Goal: Transaction & Acquisition: Book appointment/travel/reservation

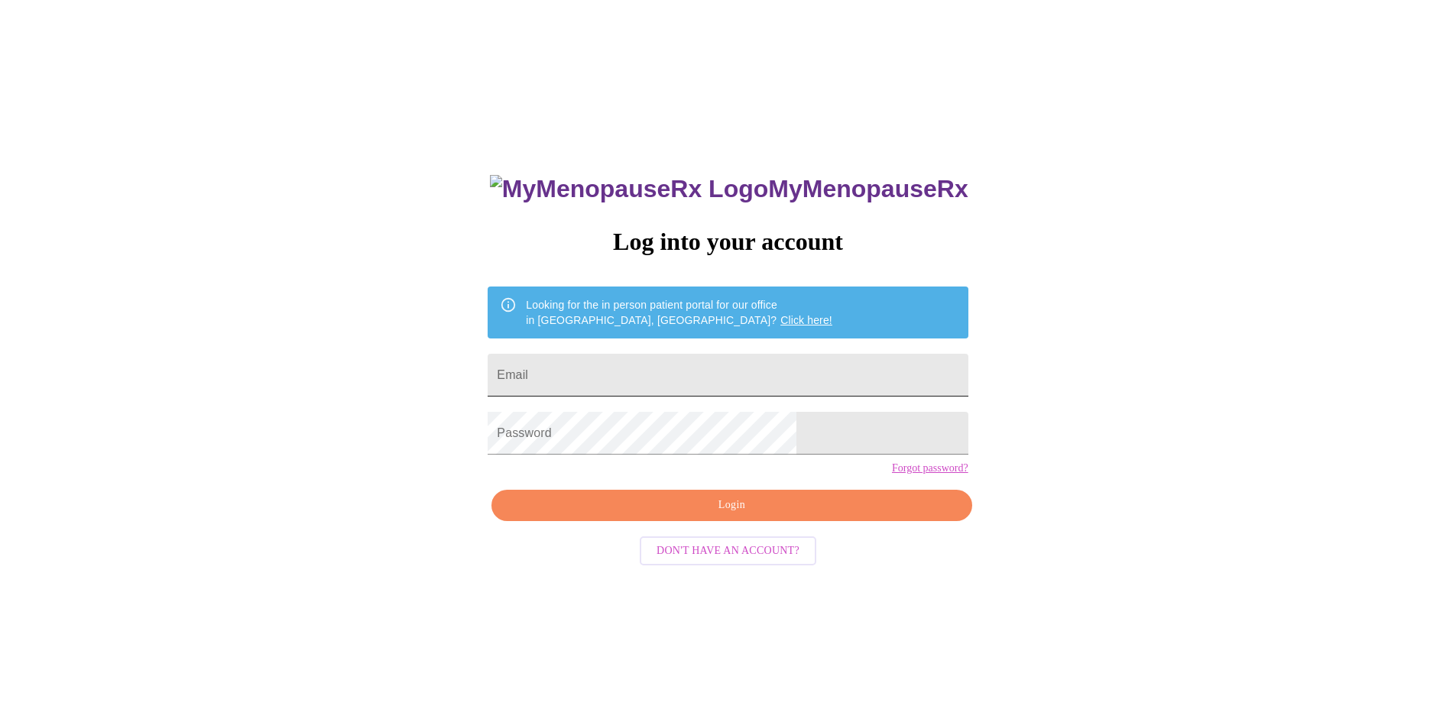
click at [610, 357] on input "Email" at bounding box center [728, 375] width 480 height 43
type input "April ball"
drag, startPoint x: 644, startPoint y: 373, endPoint x: 327, endPoint y: 326, distance: 320.7
click at [328, 326] on div "MyMenopauseRx Log into your account Looking for the in person patient portal fo…" at bounding box center [728, 439] width 1444 height 867
type input "aprilball046@gmail.com"
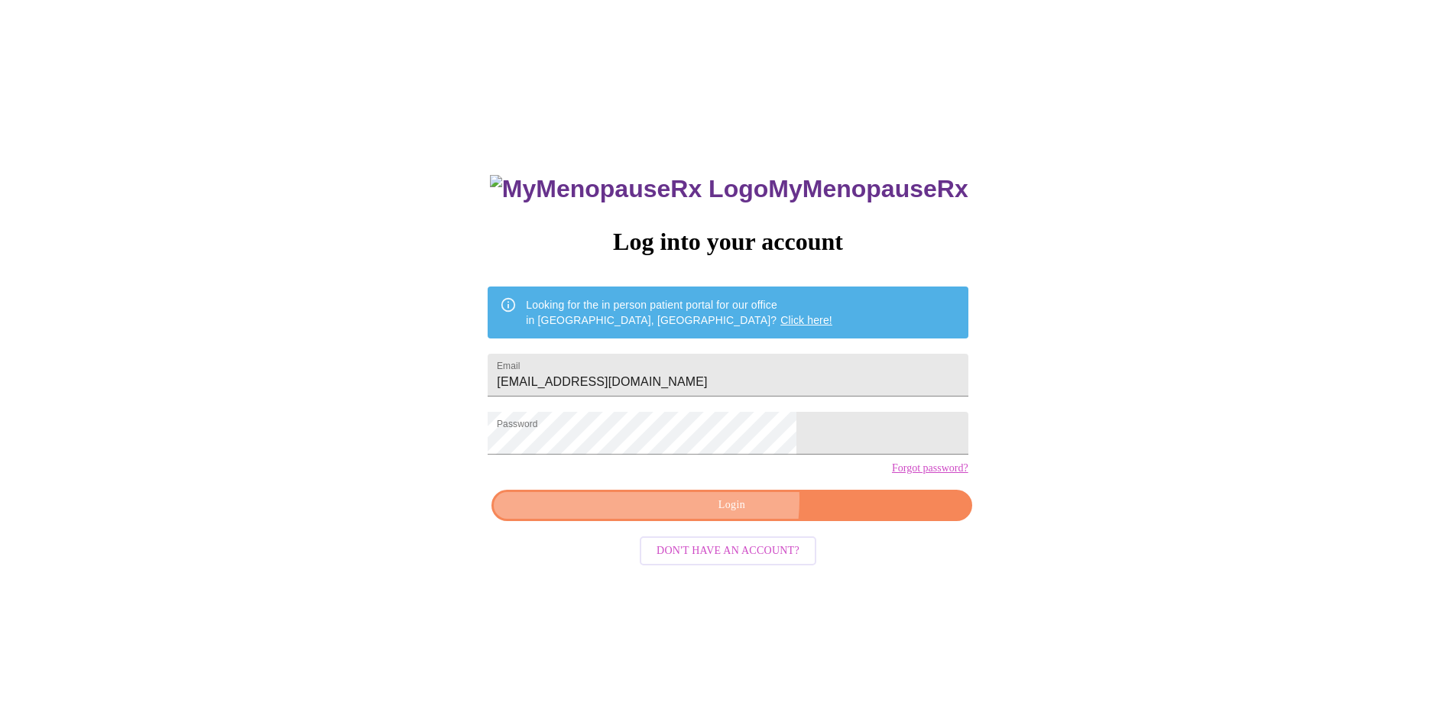
click at [696, 515] on span "Login" at bounding box center [731, 505] width 445 height 19
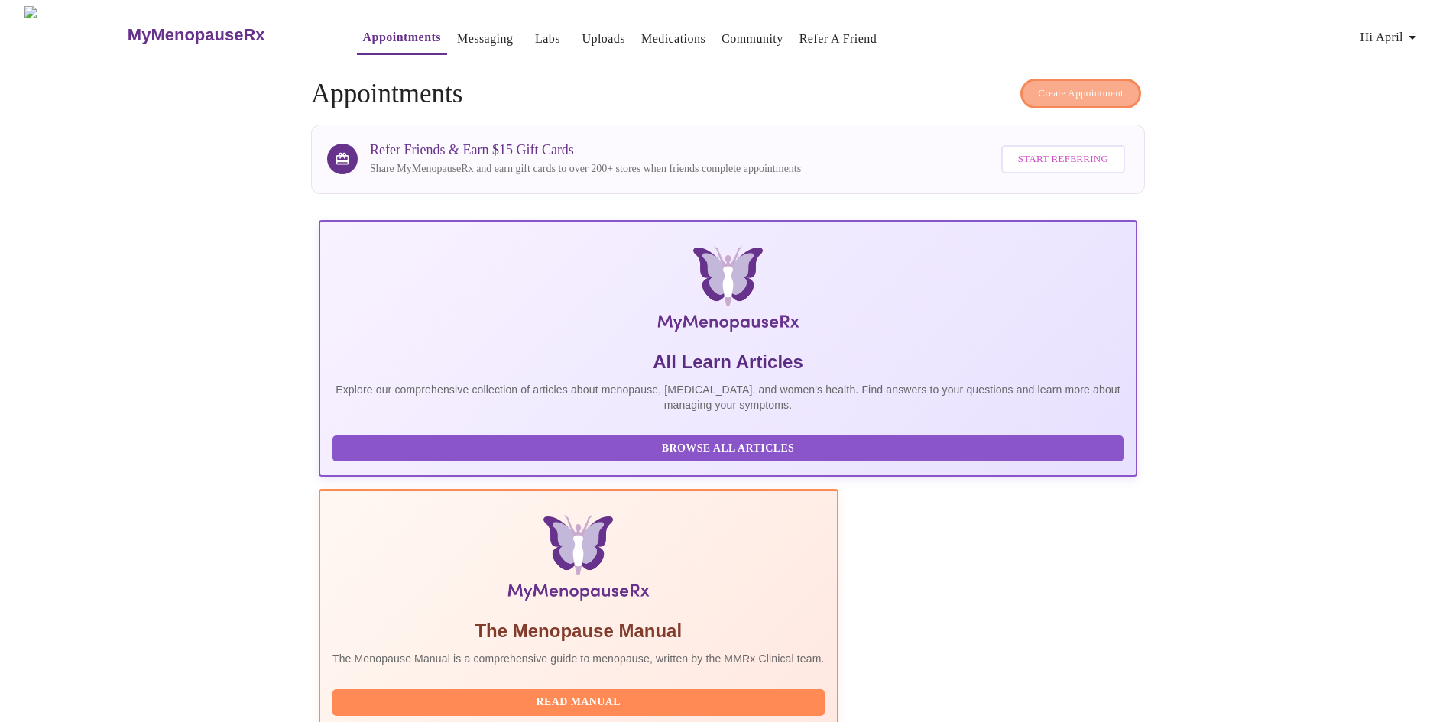
click at [1061, 95] on span "Create Appointment" at bounding box center [1081, 94] width 86 height 18
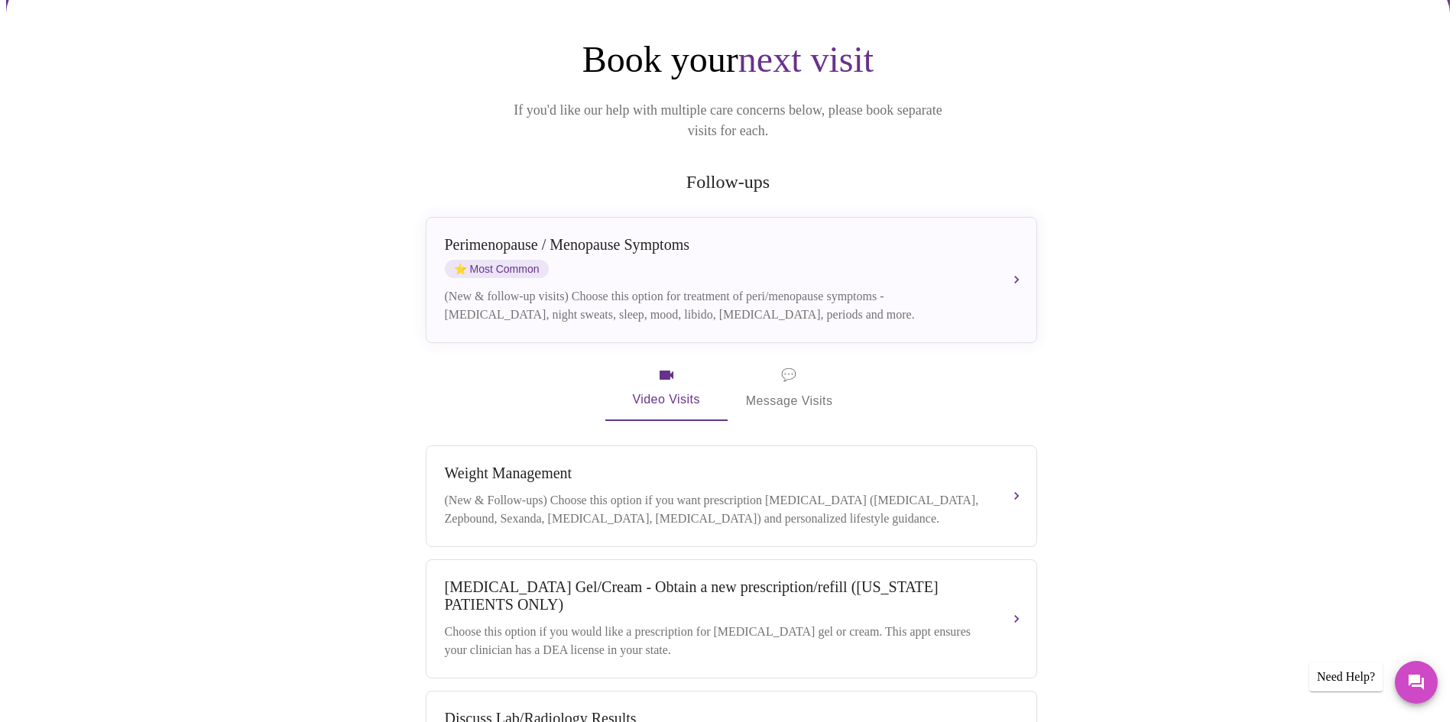
scroll to position [153, 0]
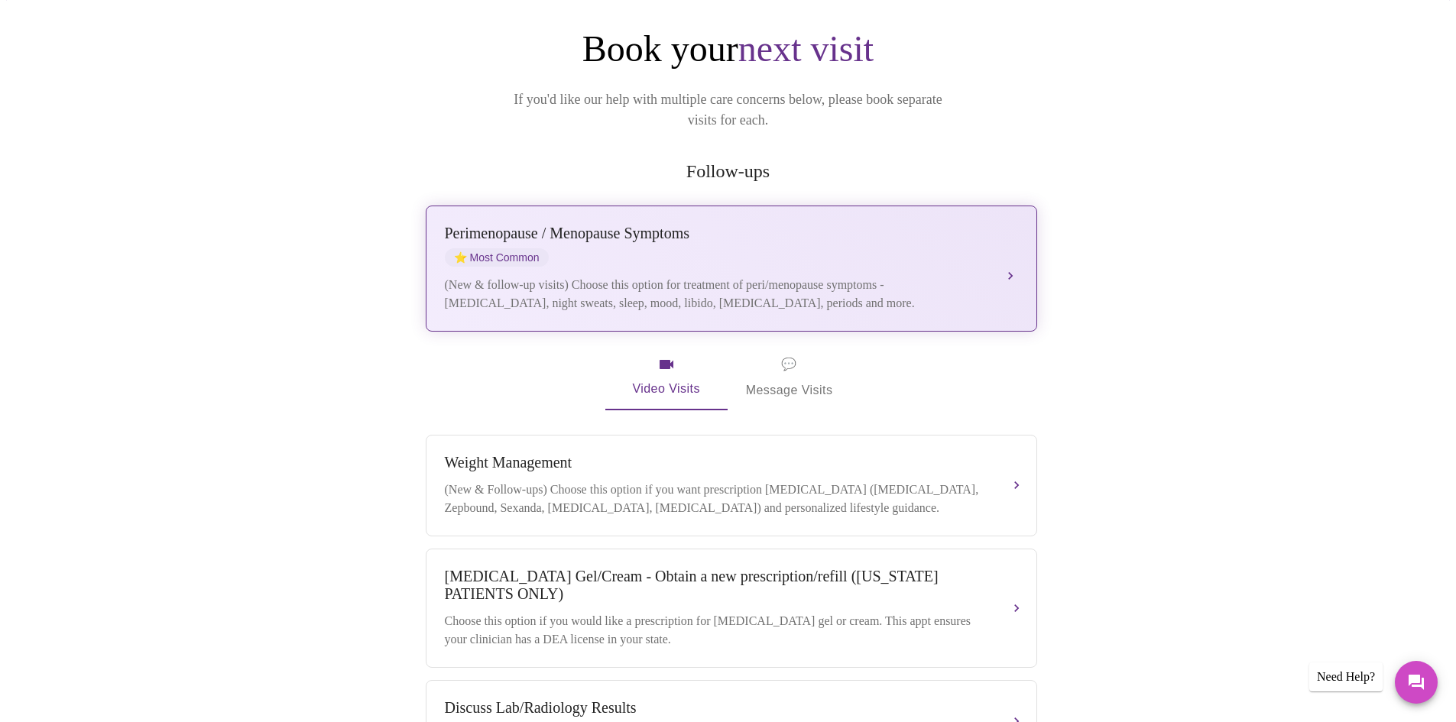
click at [631, 276] on div "(New & follow-up visits) Choose this option for treatment of peri/menopause sym…" at bounding box center [716, 294] width 543 height 37
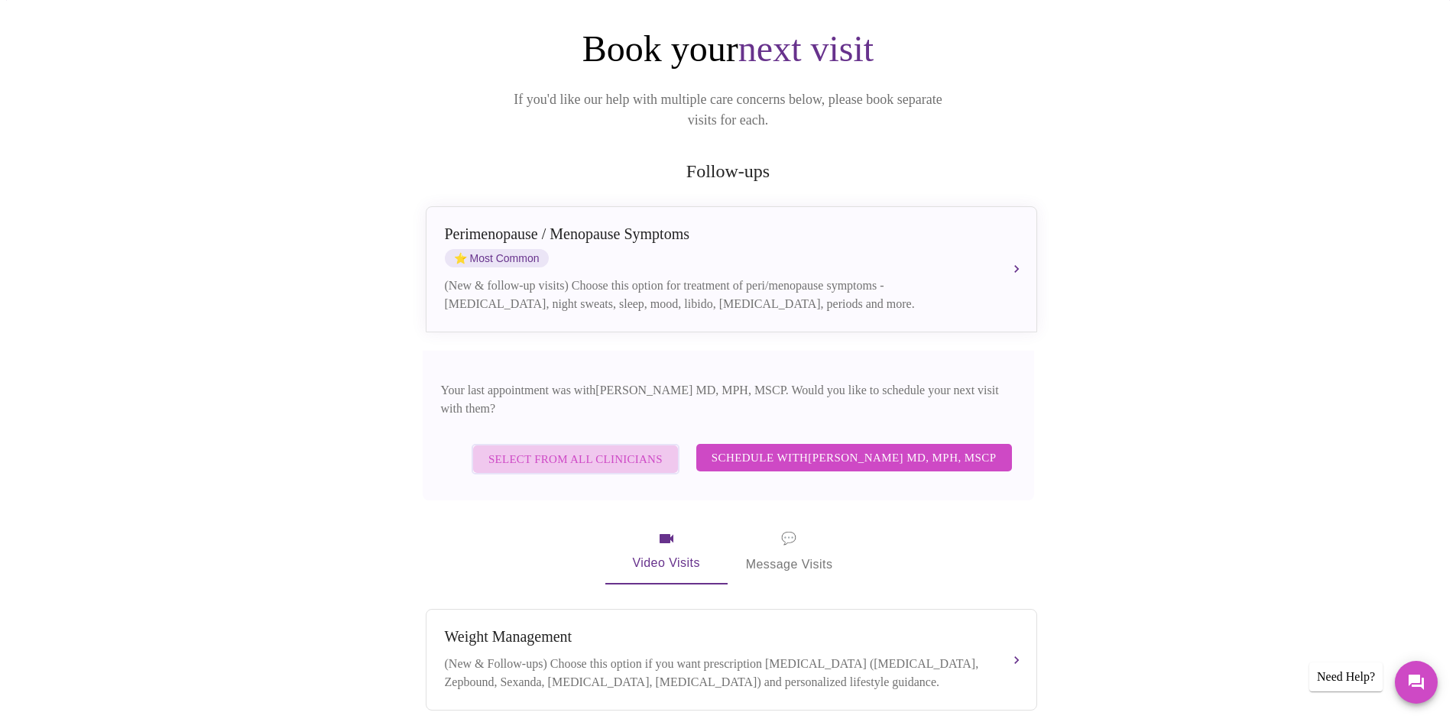
click at [657, 449] on span "Select from All Clinicians" at bounding box center [575, 459] width 174 height 20
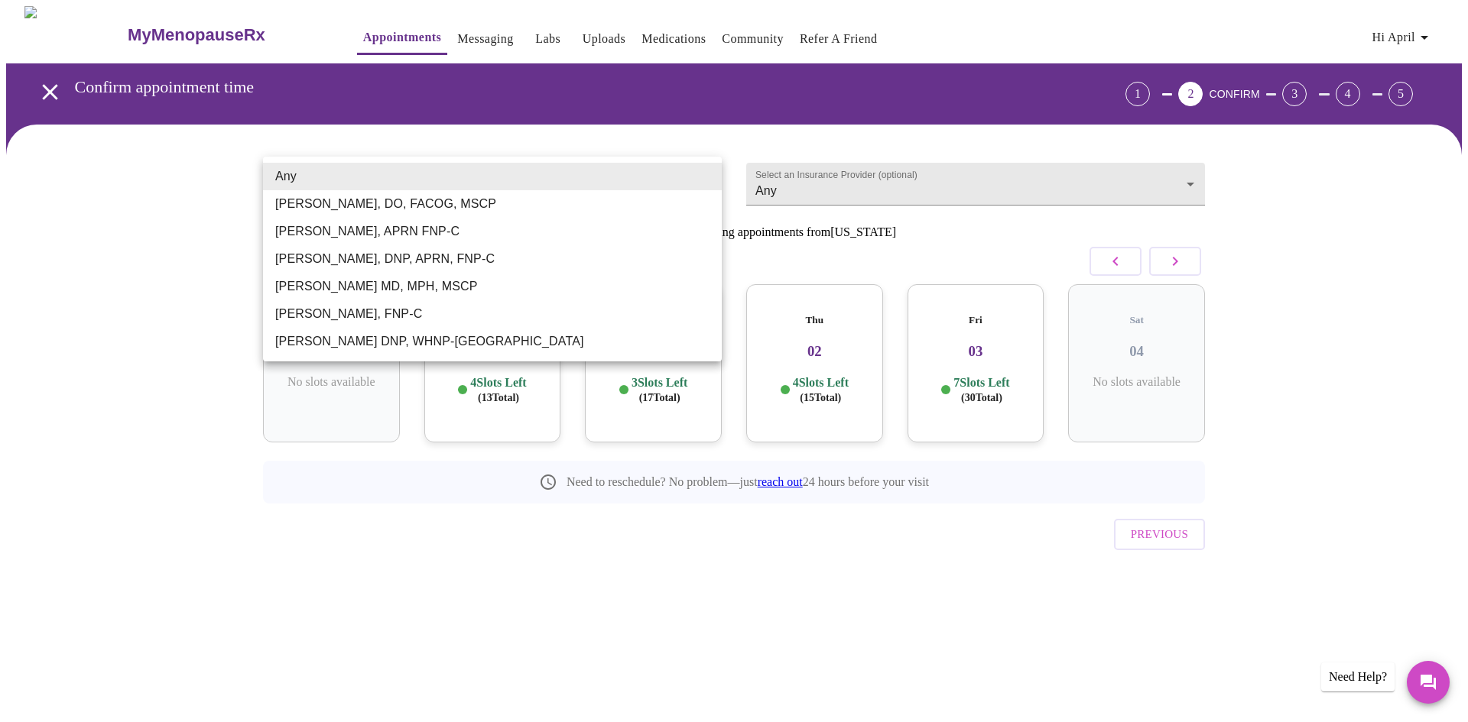
click at [636, 190] on body "MyMenopauseRx Appointments Messaging Labs Uploads Medications Community Refer a…" at bounding box center [733, 316] width 1455 height 621
click at [581, 229] on li "Kelly Perisin, APRN FNP-C" at bounding box center [492, 232] width 459 height 28
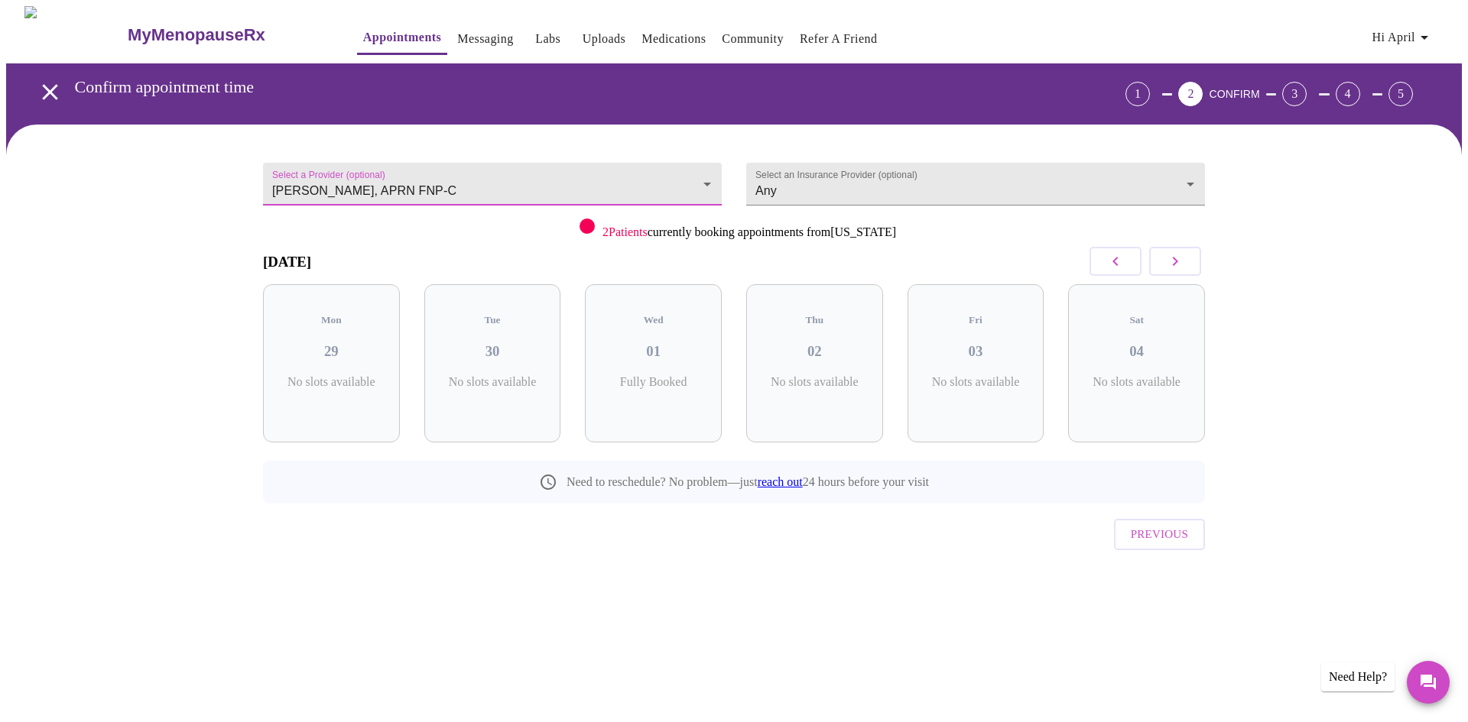
click at [1153, 254] on button "button" at bounding box center [1175, 261] width 52 height 29
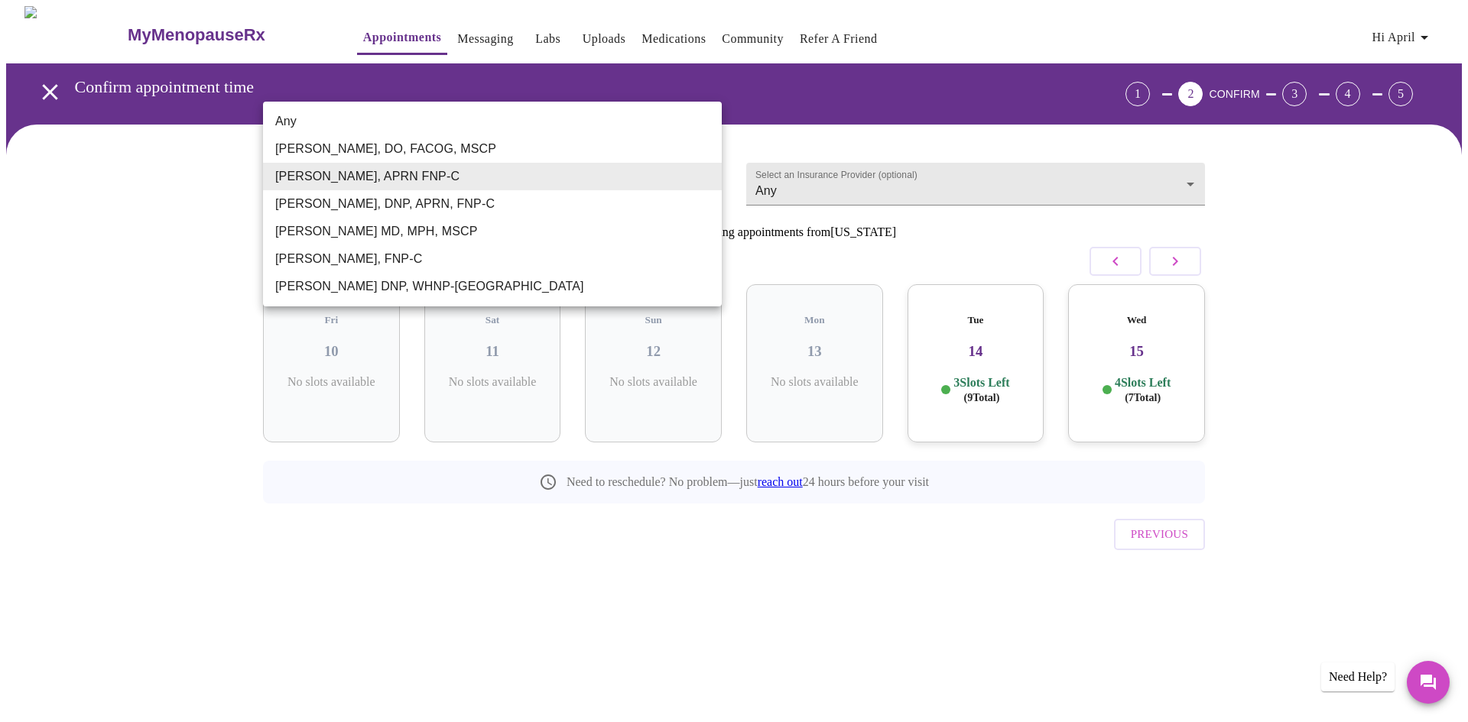
click at [361, 178] on body "MyMenopauseRx Appointments Messaging Labs Uploads Medications Community Refer a…" at bounding box center [733, 316] width 1455 height 621
click at [347, 127] on li "Any" at bounding box center [492, 122] width 459 height 28
type input "Any"
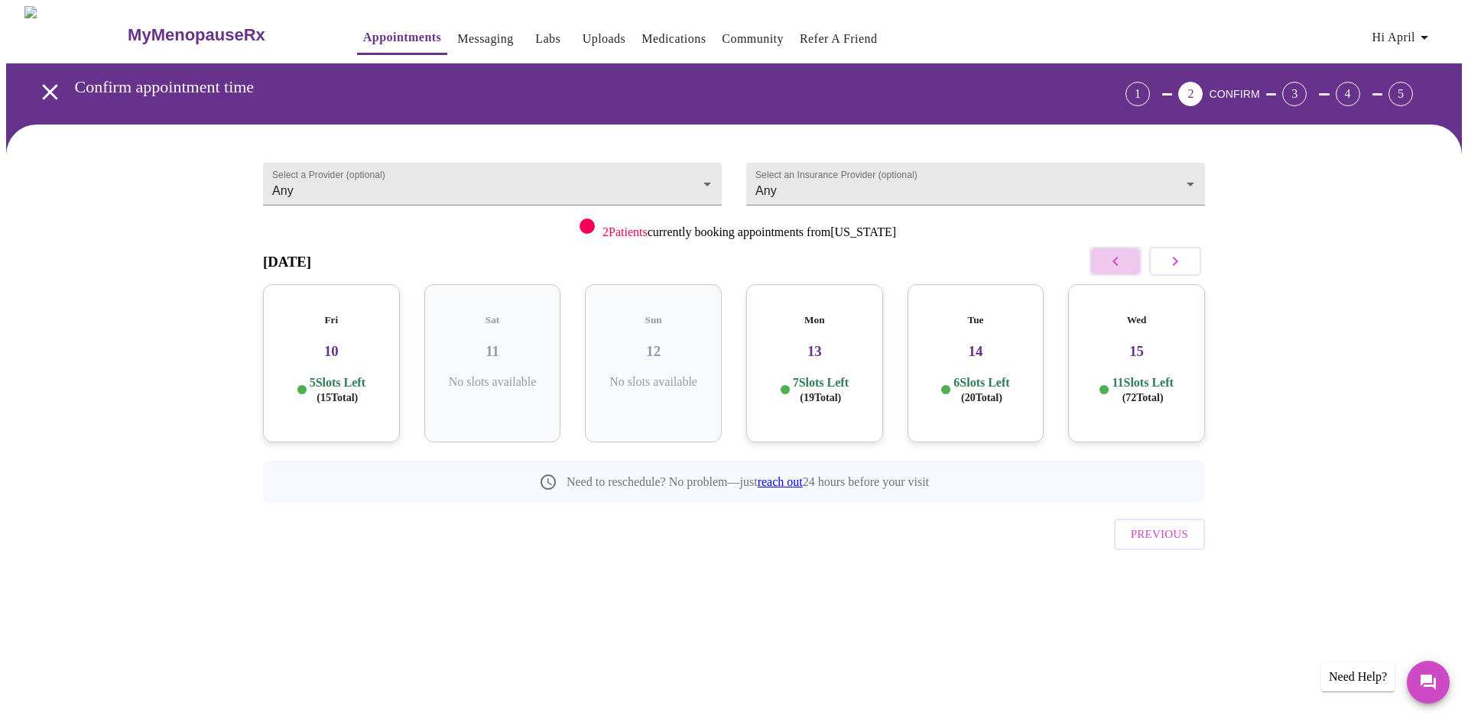
click at [1104, 262] on button "button" at bounding box center [1115, 261] width 52 height 29
click at [1001, 348] on div "Wed 08 8 Slots Left ( 31 Total)" at bounding box center [975, 363] width 137 height 158
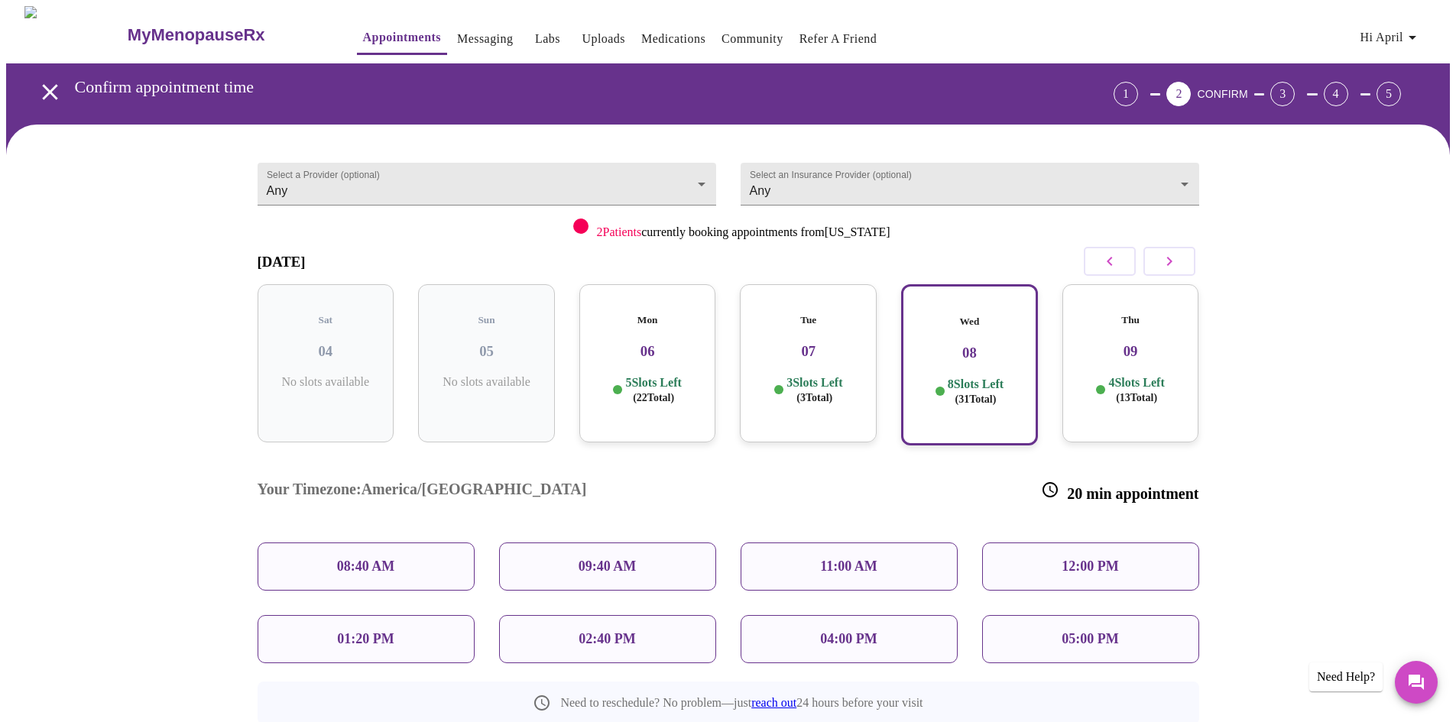
click at [401, 543] on div "08:40 AM" at bounding box center [366, 567] width 217 height 48
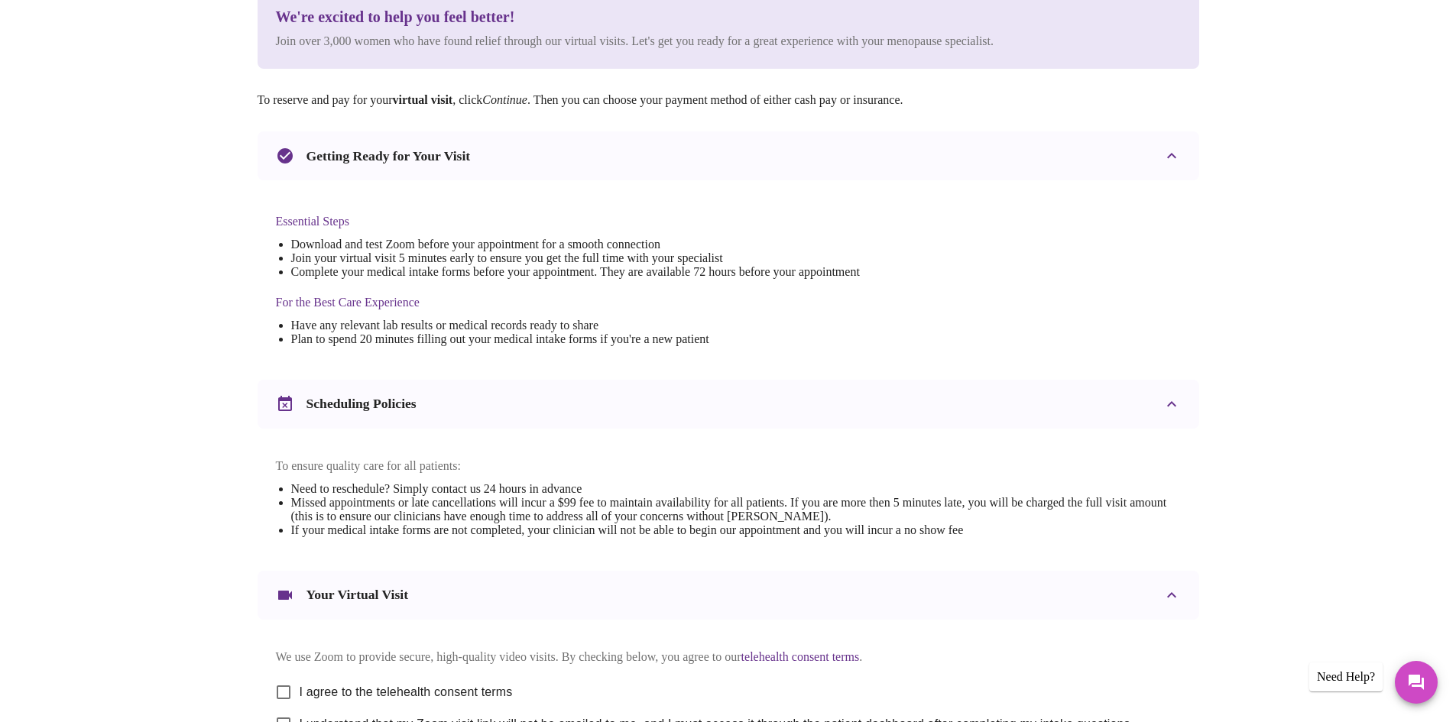
scroll to position [382, 0]
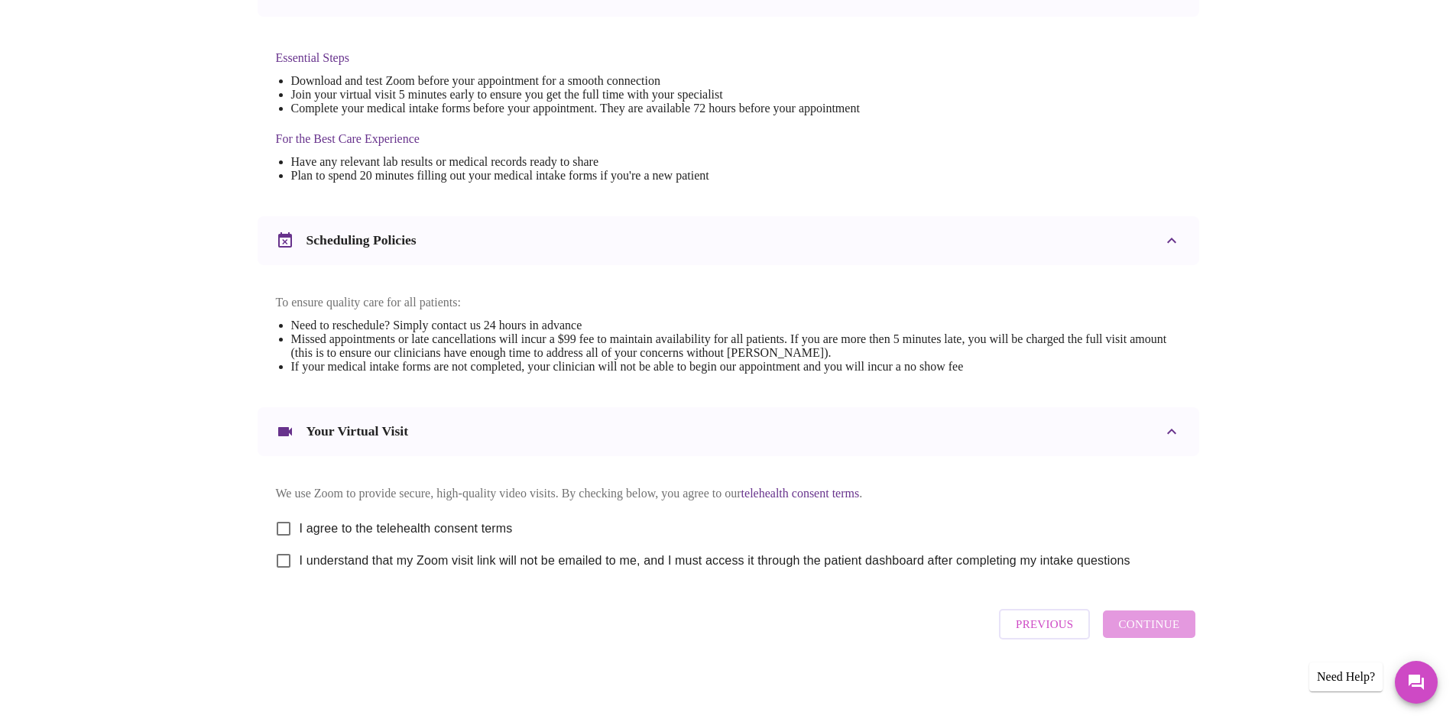
click at [401, 523] on span "I agree to the telehealth consent terms" at bounding box center [406, 529] width 213 height 18
click at [300, 523] on input "I agree to the telehealth consent terms" at bounding box center [284, 529] width 32 height 32
checkbox input "true"
click at [395, 557] on span "I understand that my Zoom visit link will not be emailed to me, and I must acce…" at bounding box center [715, 561] width 831 height 18
click at [300, 557] on input "I understand that my Zoom visit link will not be emailed to me, and I must acce…" at bounding box center [284, 561] width 32 height 32
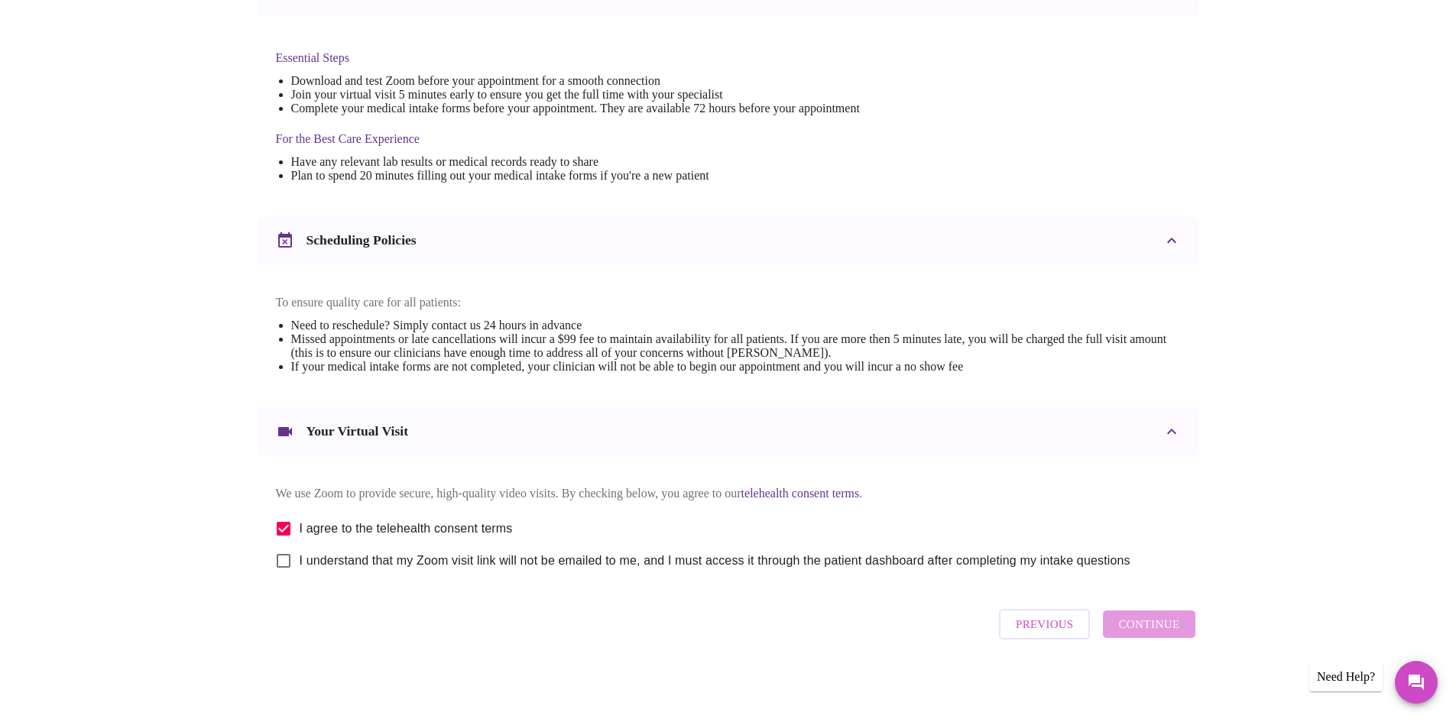
checkbox input "true"
click at [1172, 628] on span "Continue" at bounding box center [1148, 625] width 61 height 20
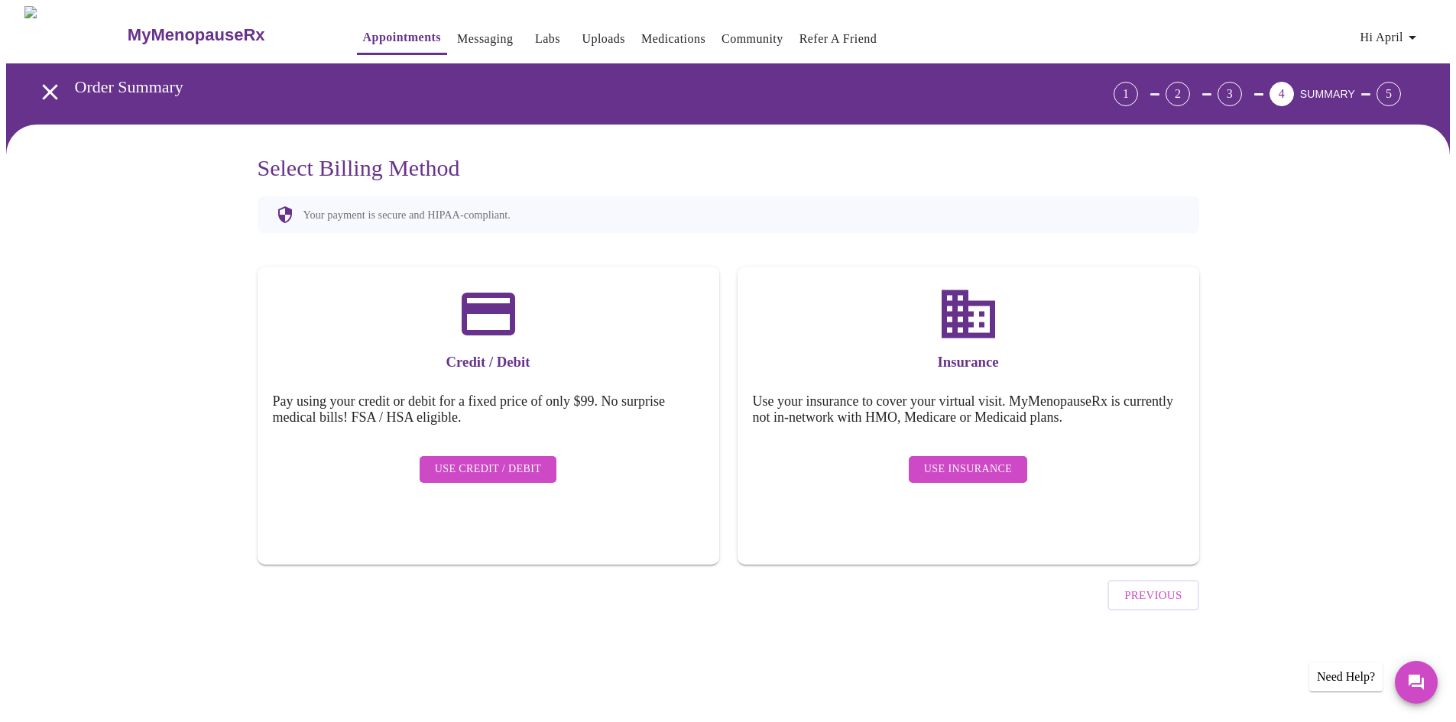
scroll to position [0, 0]
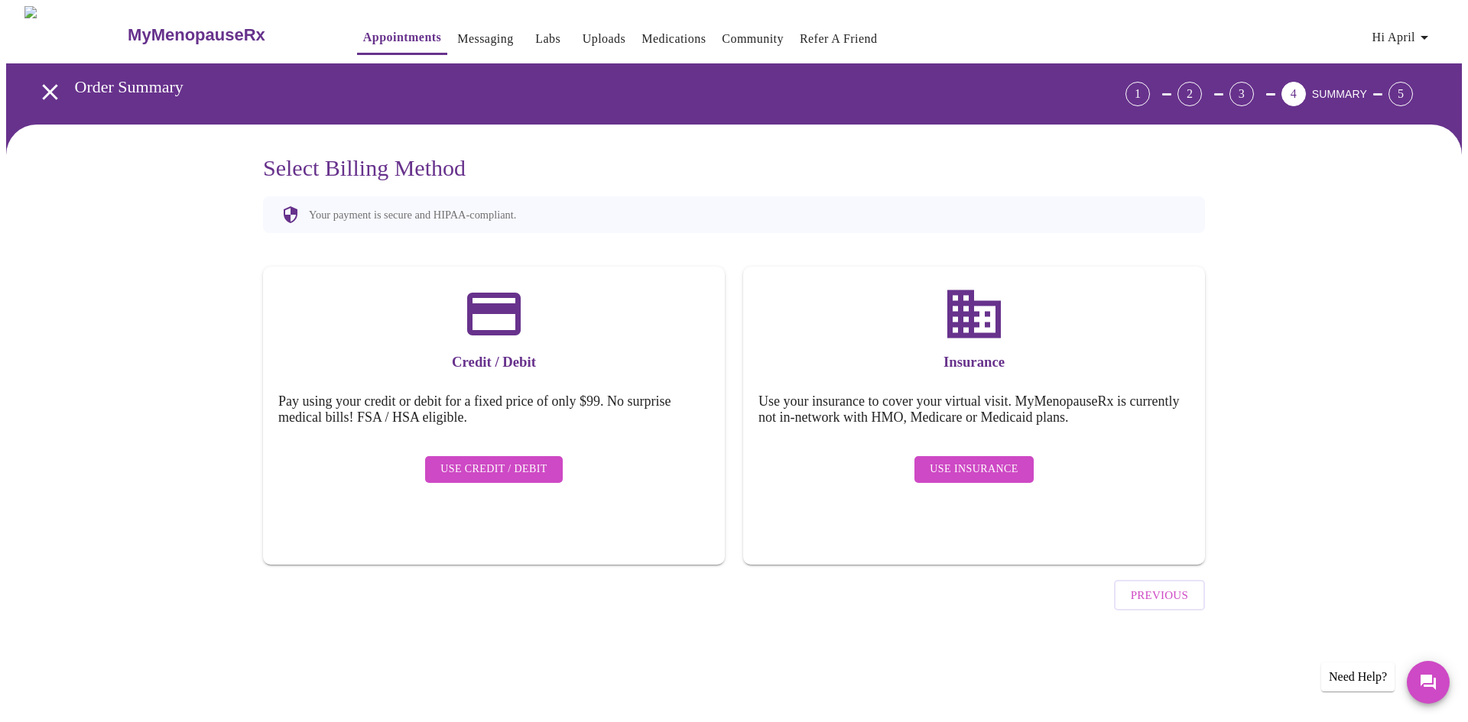
click at [938, 462] on span "Use Insurance" at bounding box center [974, 469] width 88 height 19
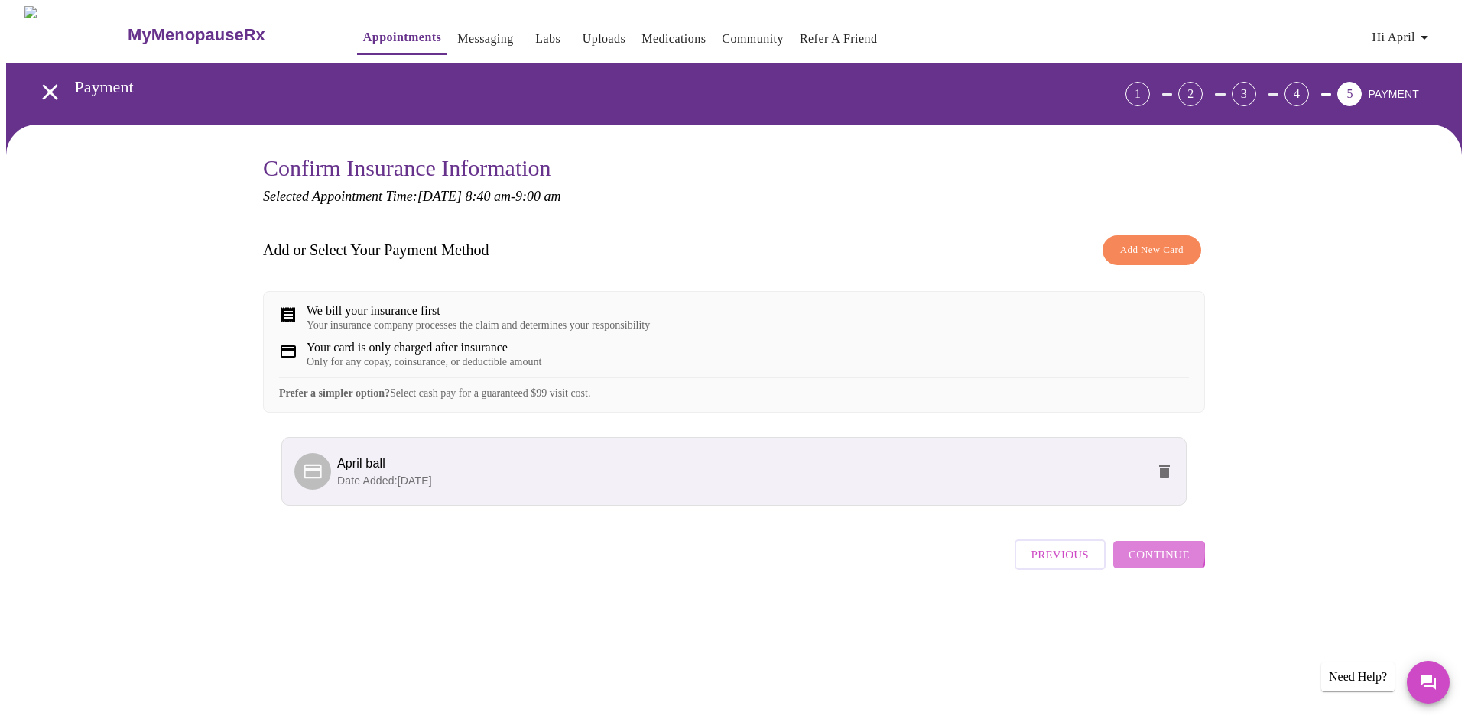
click at [1147, 565] on span "Continue" at bounding box center [1158, 555] width 61 height 20
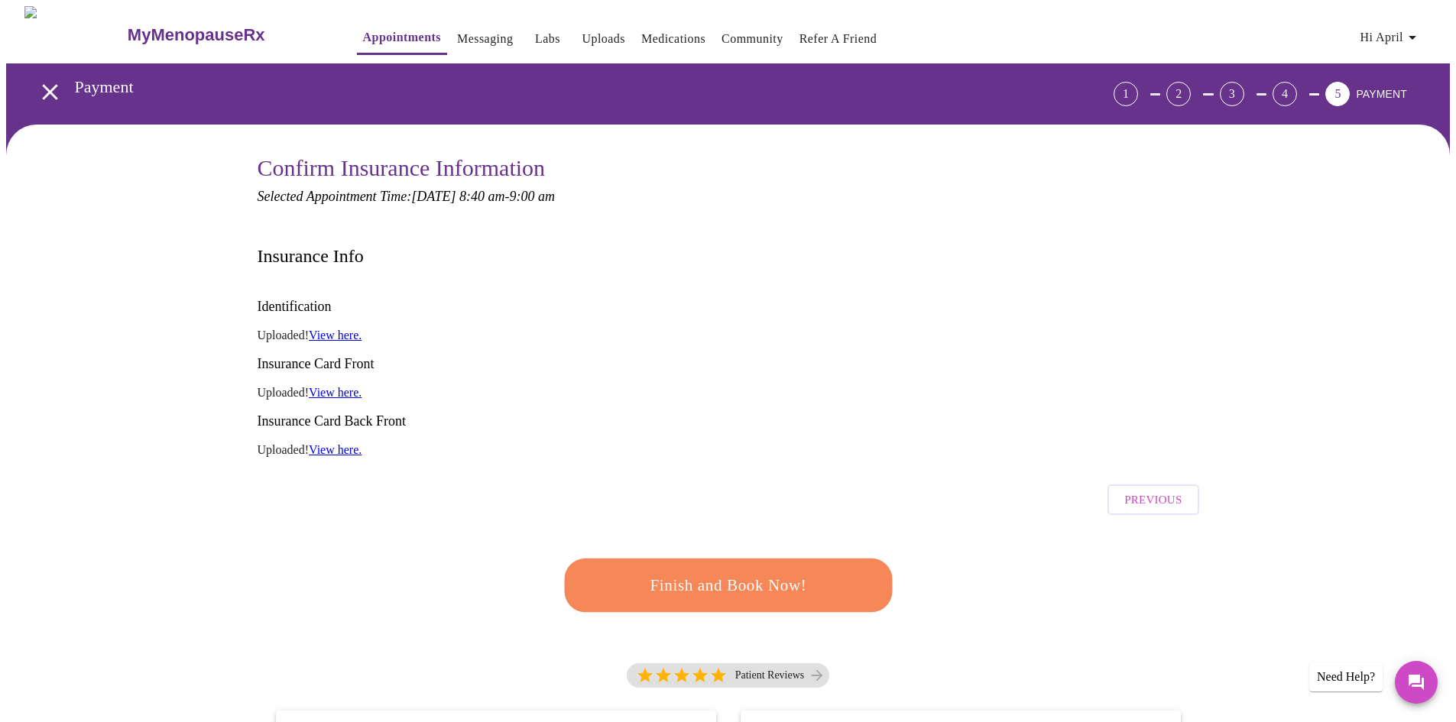
click at [761, 572] on span "Finish and Book Now!" at bounding box center [728, 586] width 283 height 28
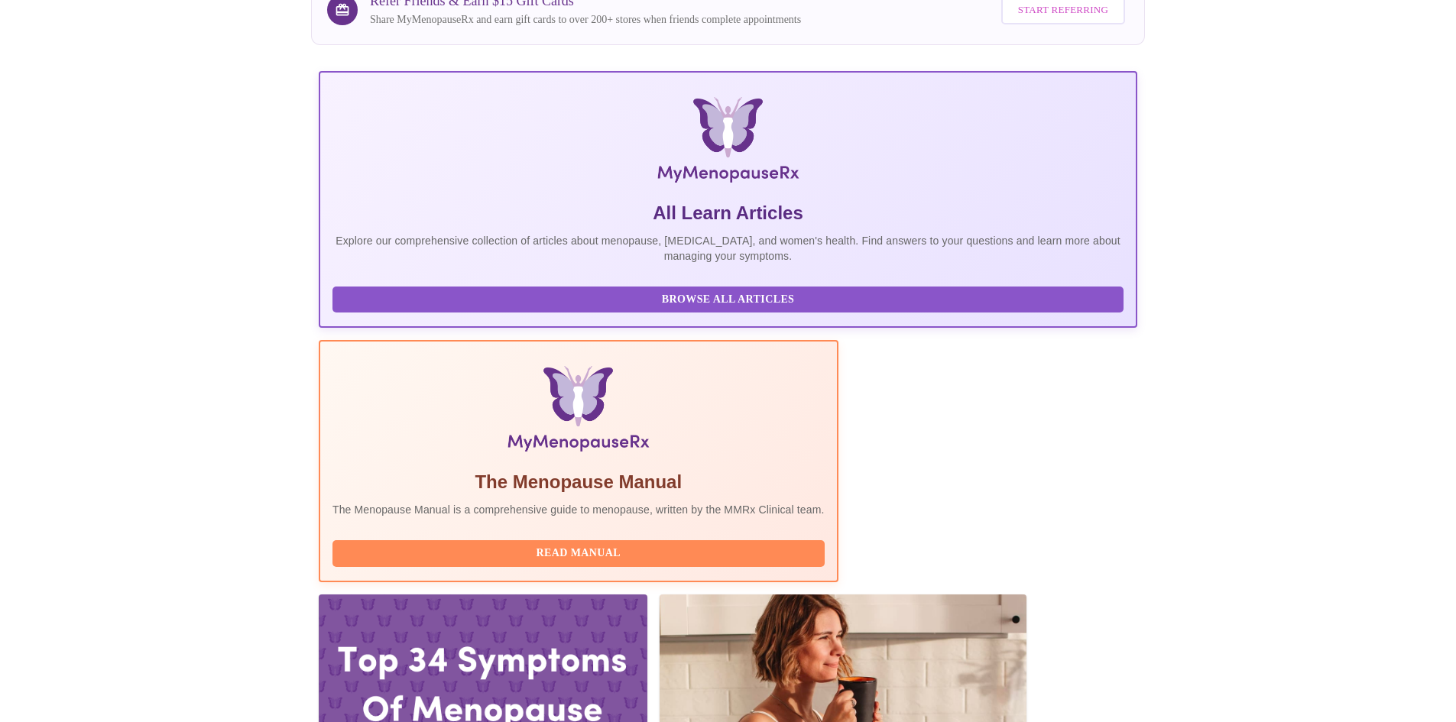
scroll to position [306, 0]
